Goal: Check status: Check status

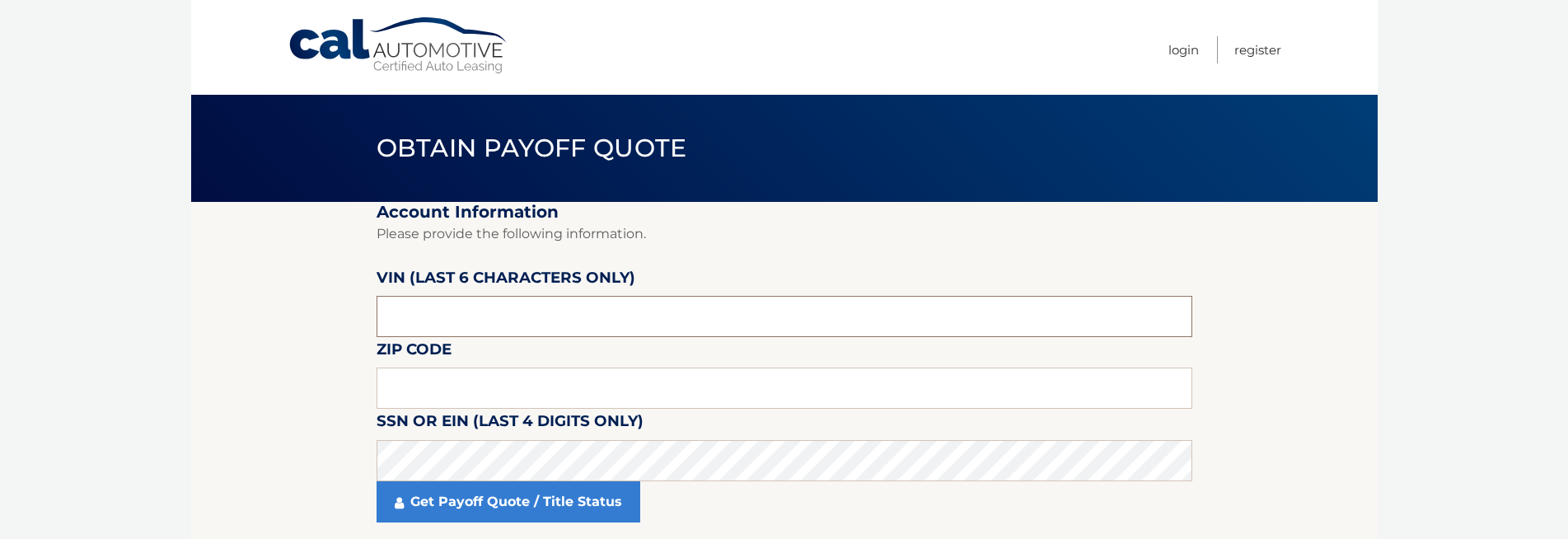
click at [489, 327] on input "text" at bounding box center [784, 316] width 816 height 41
click at [613, 315] on input "text" at bounding box center [784, 316] width 816 height 41
paste input "216488"
type input "216488"
click at [489, 383] on input "text" at bounding box center [784, 388] width 816 height 41
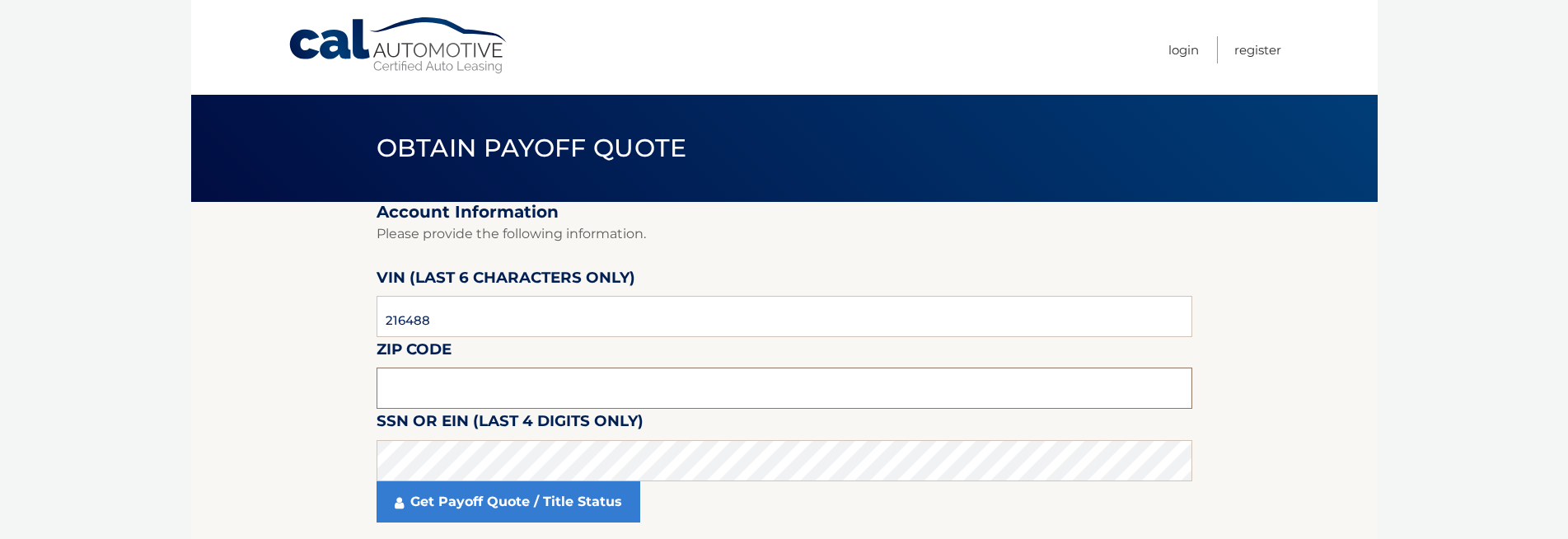
click at [412, 373] on input "text" at bounding box center [784, 388] width 816 height 41
click at [116, 269] on body "Cal Automotive Menu Login Register Obtain Payoff Quote" at bounding box center [784, 269] width 1568 height 539
click at [494, 388] on input "text" at bounding box center [784, 388] width 816 height 41
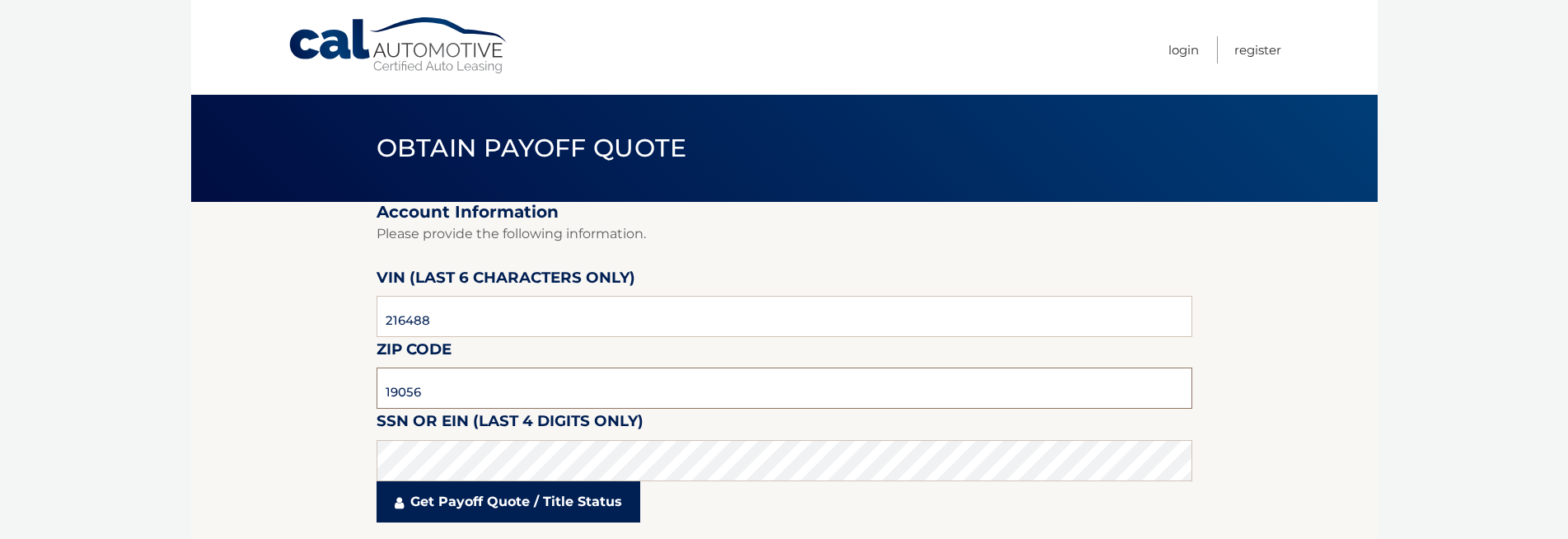
type input "19056"
click at [498, 498] on link "Get Payoff Quote / Title Status" at bounding box center [509, 502] width 264 height 41
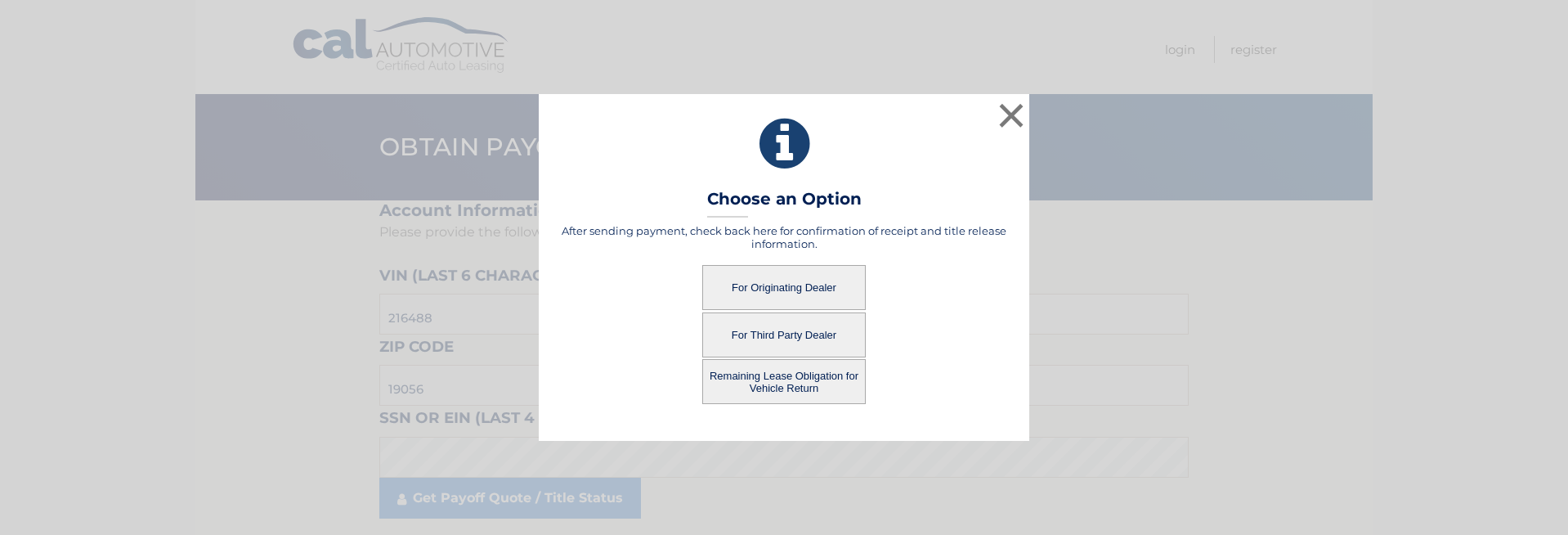
click at [779, 335] on button "For Third Party Dealer" at bounding box center [784, 335] width 164 height 45
click at [810, 336] on button "For Third Party Dealer" at bounding box center [784, 335] width 164 height 45
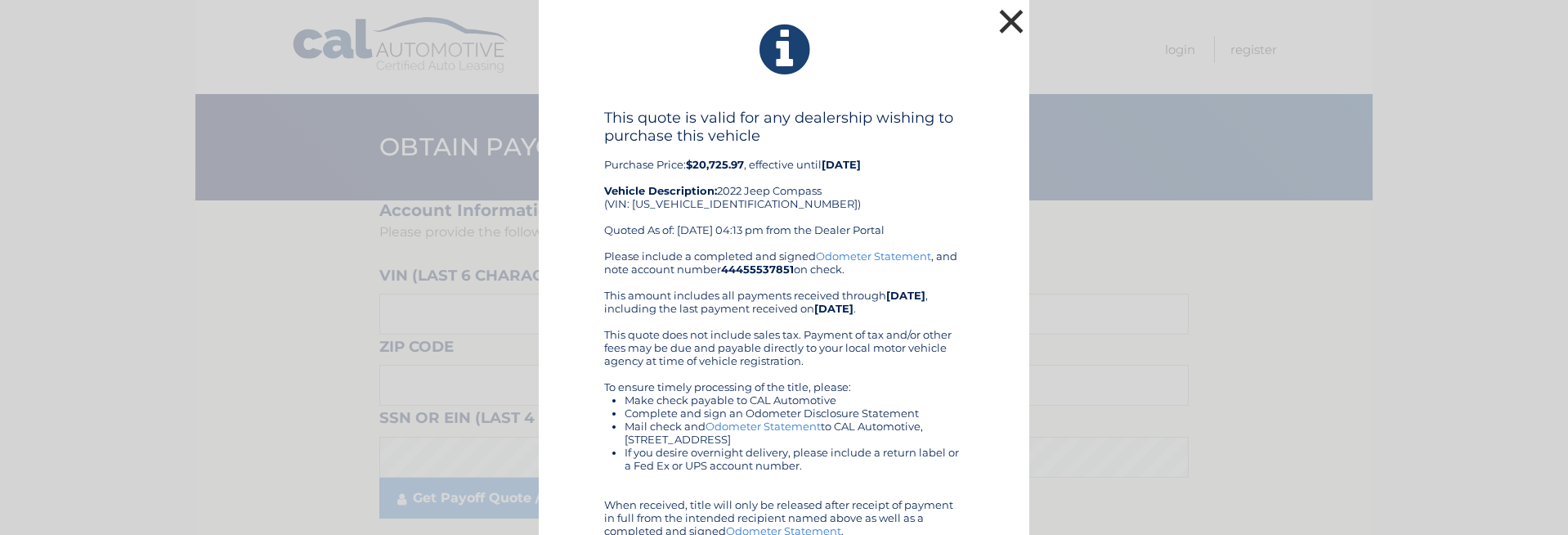
click at [1012, 17] on button "×" at bounding box center [1011, 21] width 33 height 33
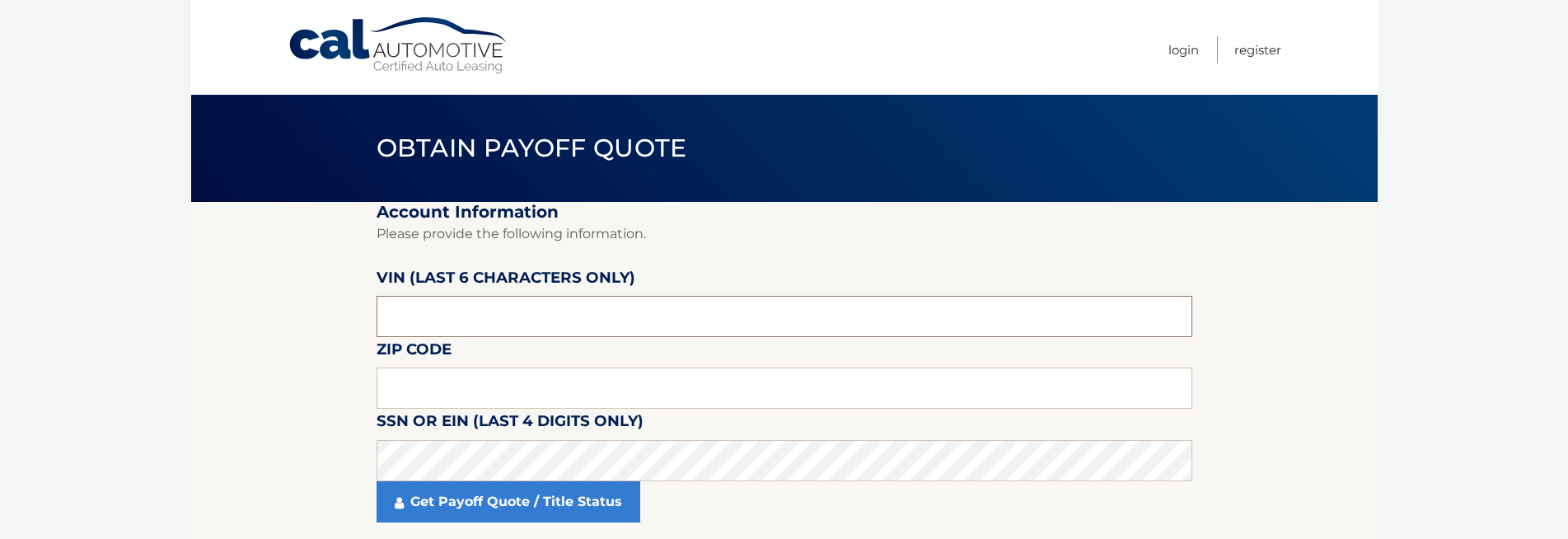
click at [526, 310] on input "text" at bounding box center [784, 316] width 816 height 41
click at [558, 306] on input "text" at bounding box center [784, 316] width 816 height 41
paste input "216488"
type input "216488"
click at [465, 394] on input "text" at bounding box center [784, 388] width 816 height 41
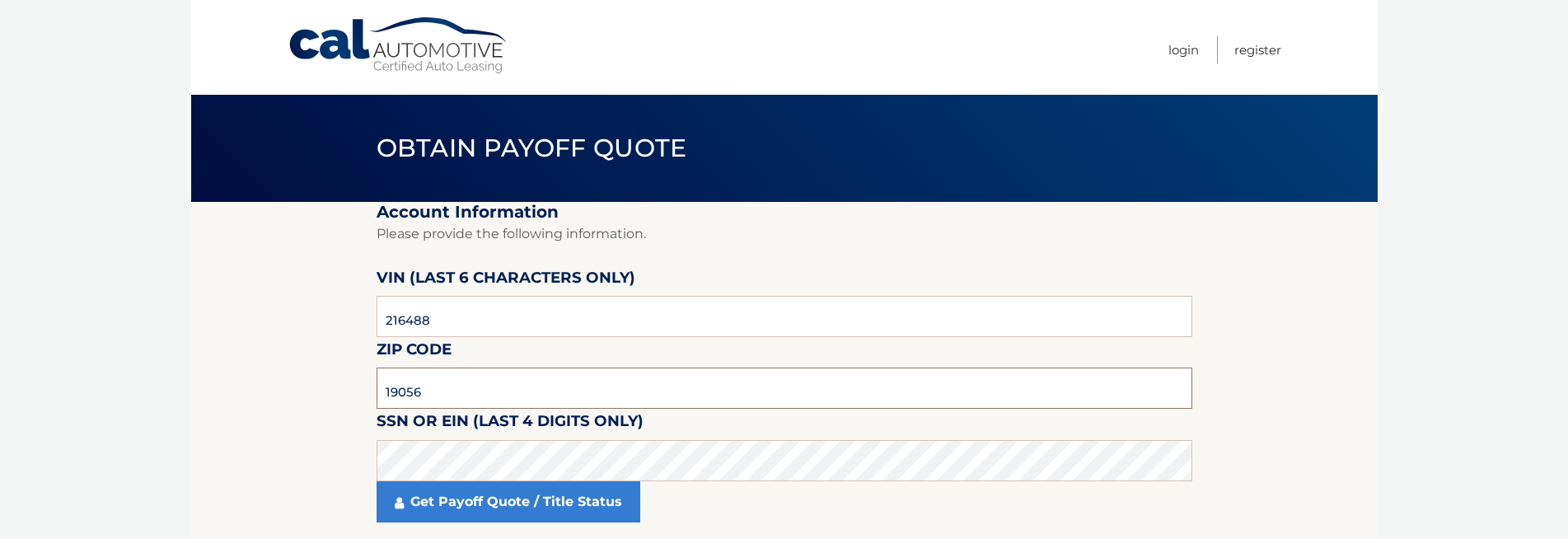
type input "19056"
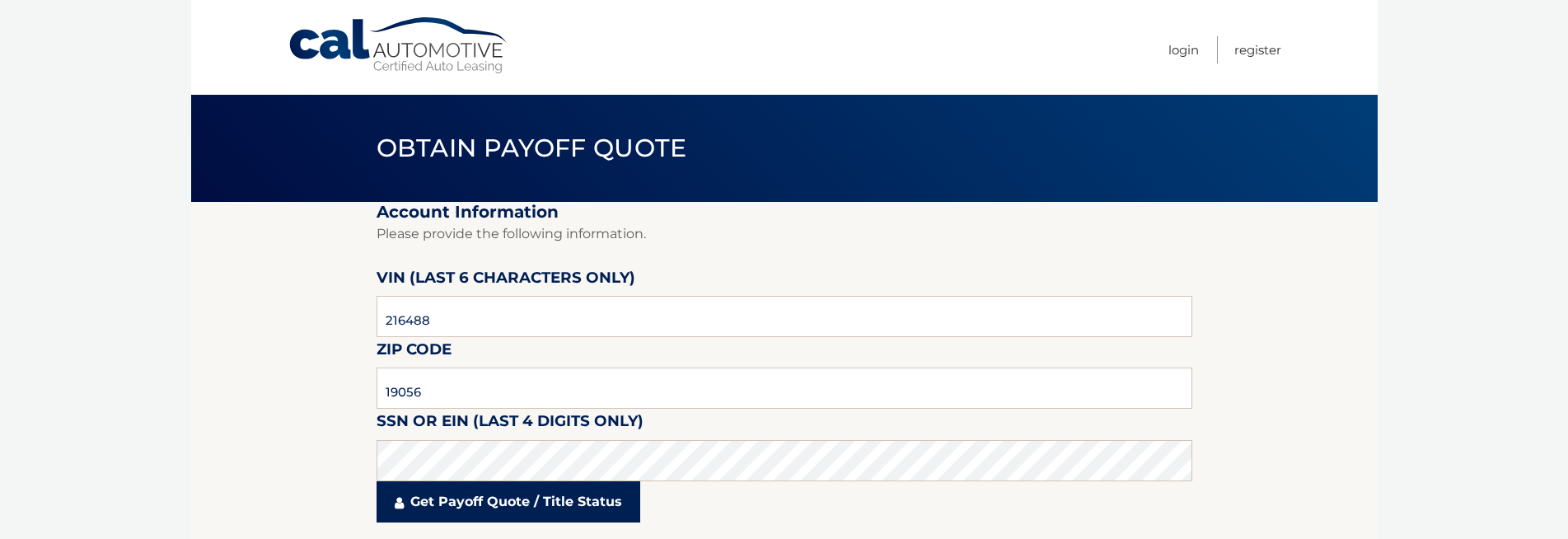
click at [457, 499] on link "Get Payoff Quote / Title Status" at bounding box center [509, 502] width 264 height 41
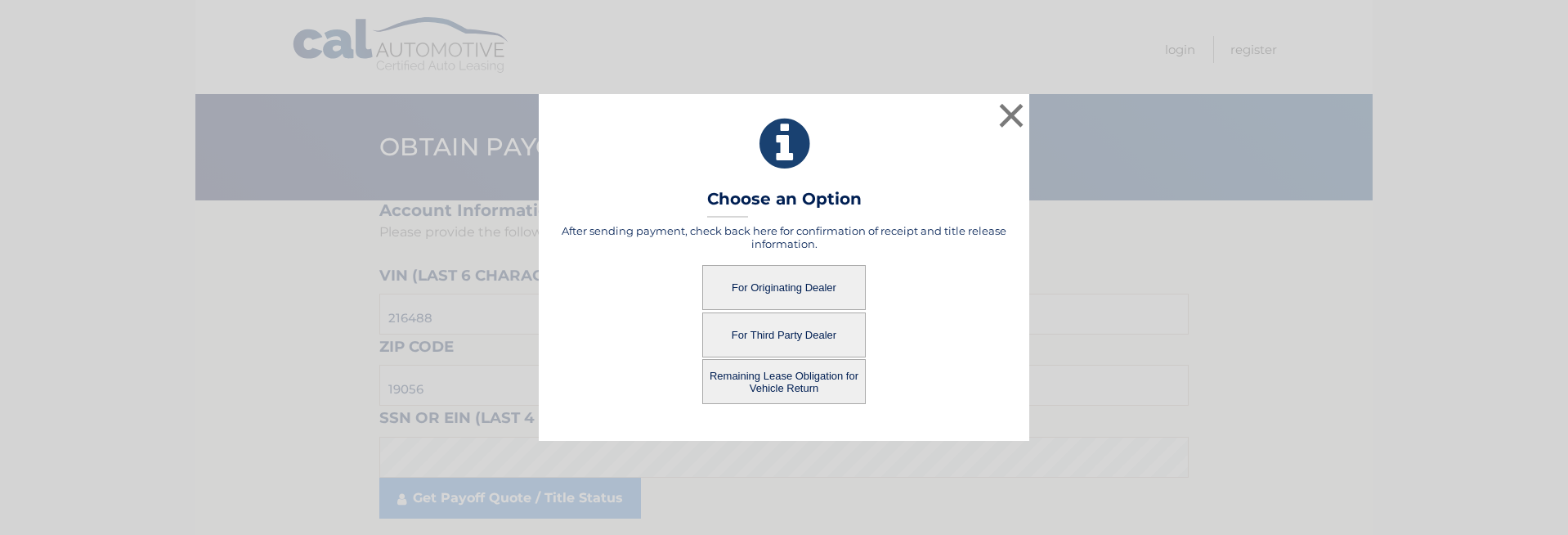
click at [765, 319] on button "For Third Party Dealer" at bounding box center [784, 335] width 164 height 45
click at [755, 326] on button "For Third Party Dealer" at bounding box center [784, 335] width 164 height 45
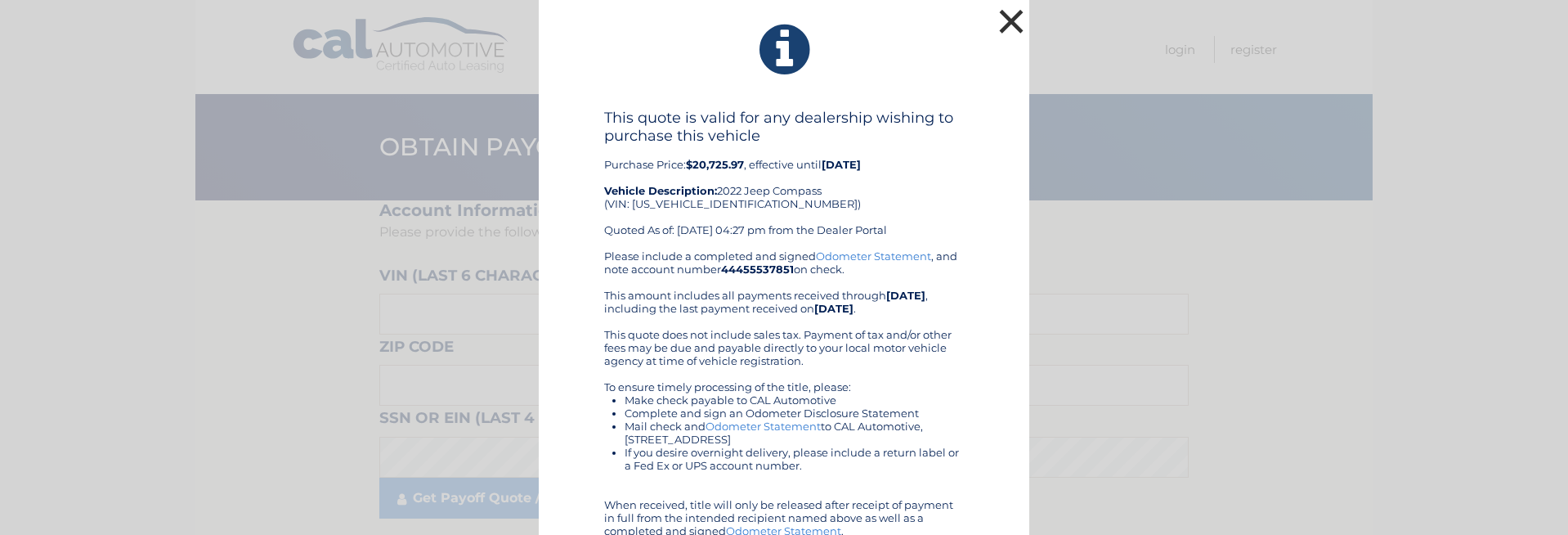
click at [998, 25] on button "×" at bounding box center [1011, 21] width 33 height 33
